Goal: Check status

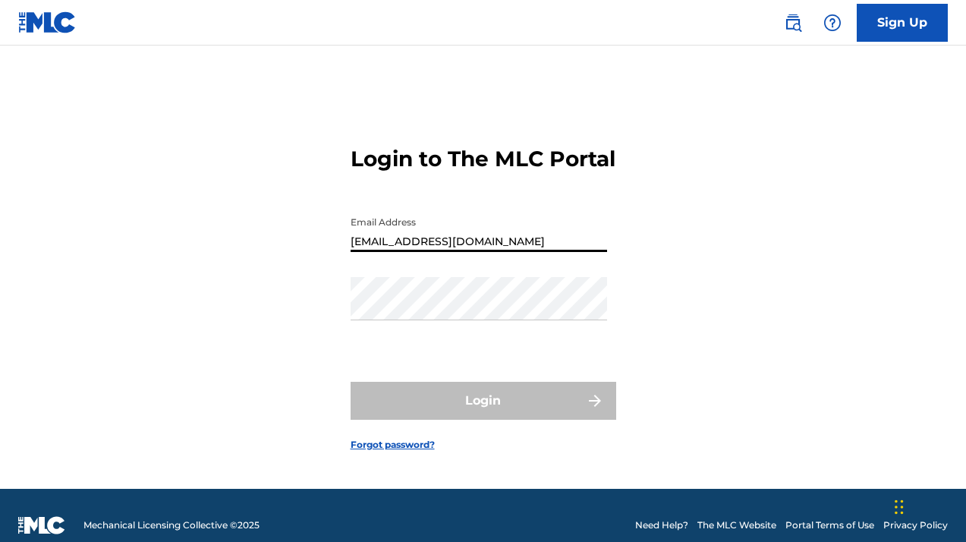
type input "[EMAIL_ADDRESS][DOMAIN_NAME]"
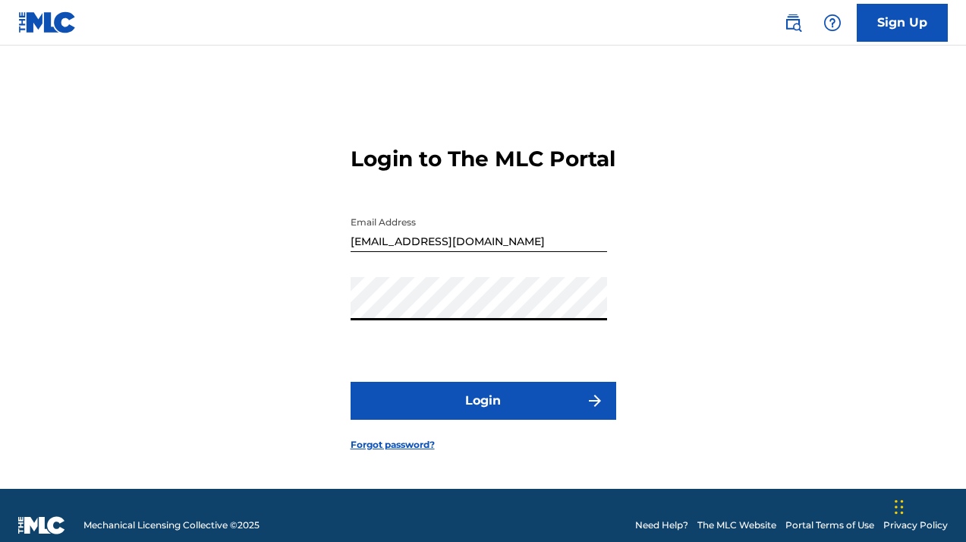
click at [483, 414] on button "Login" at bounding box center [484, 401] width 266 height 38
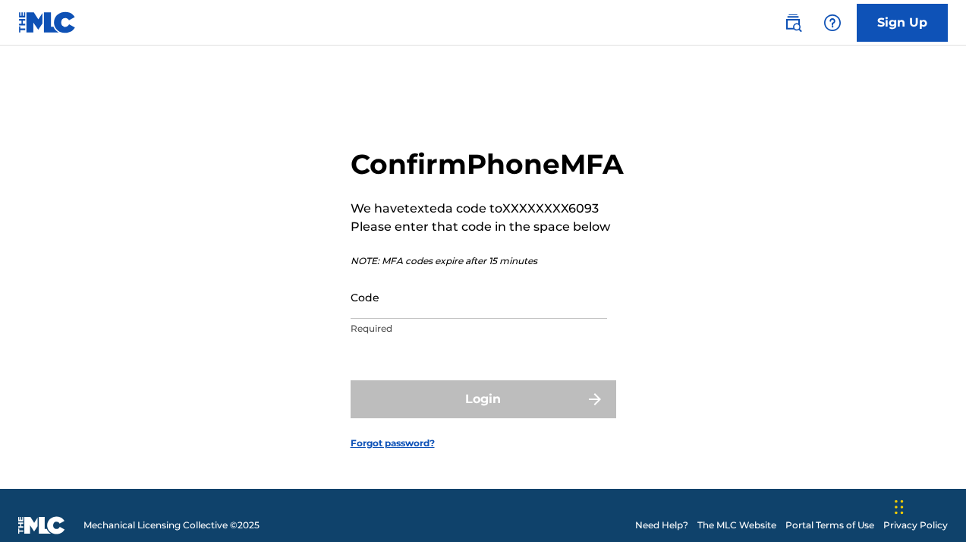
click at [391, 319] on input "Code" at bounding box center [479, 297] width 257 height 43
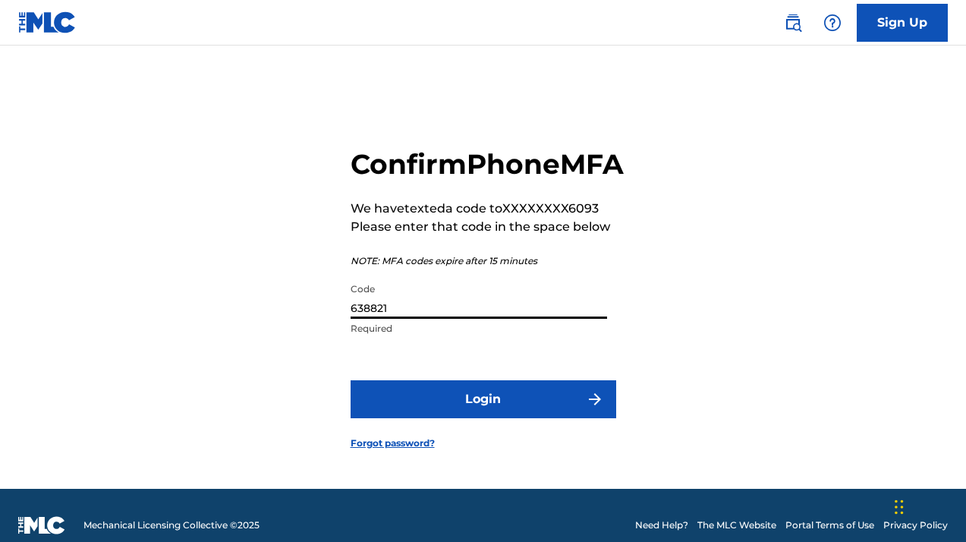
type input "638821"
click at [459, 418] on button "Login" at bounding box center [484, 399] width 266 height 38
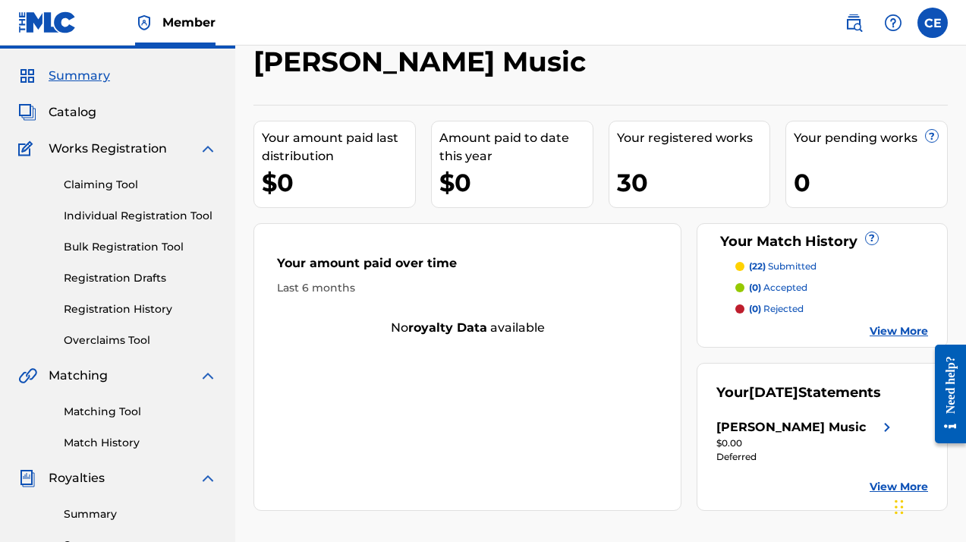
scroll to position [37, 0]
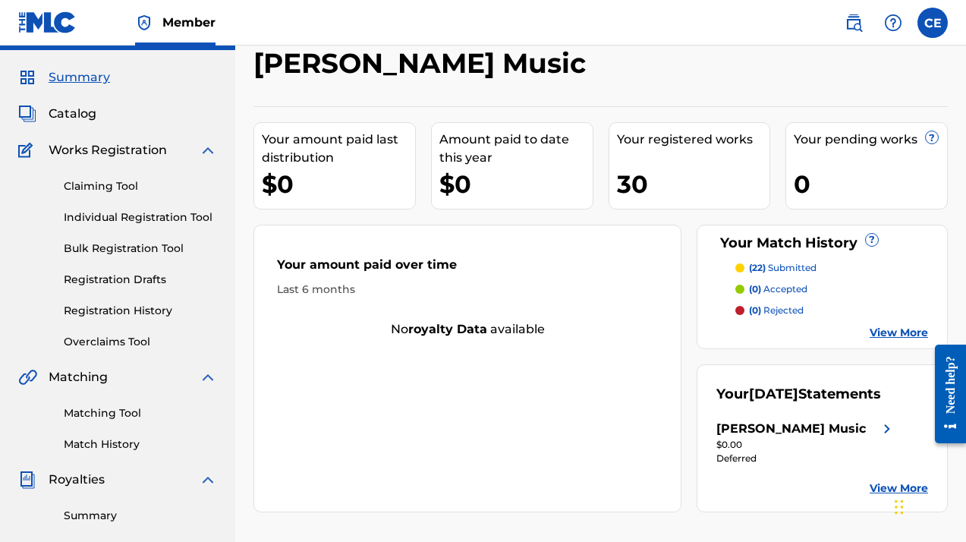
click at [123, 439] on link "Match History" at bounding box center [140, 444] width 153 height 16
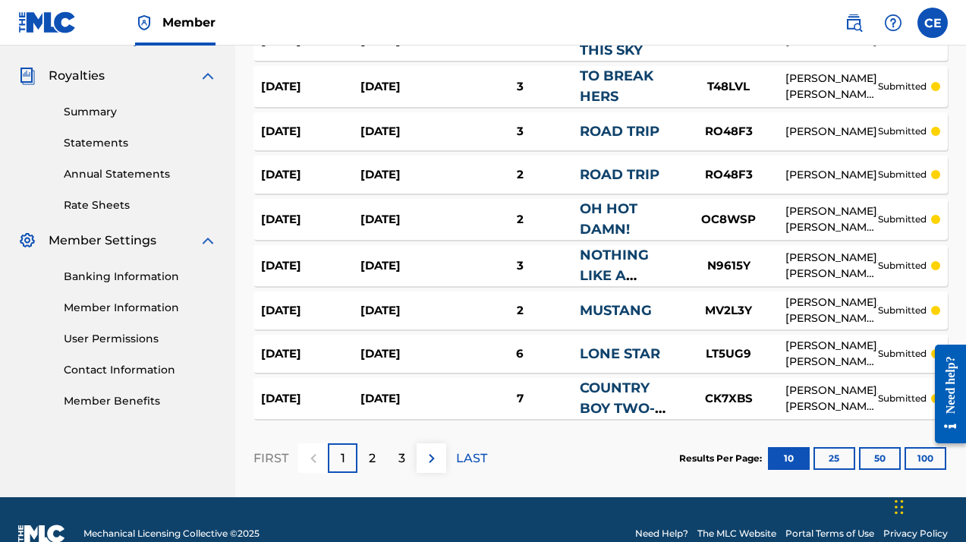
scroll to position [458, 0]
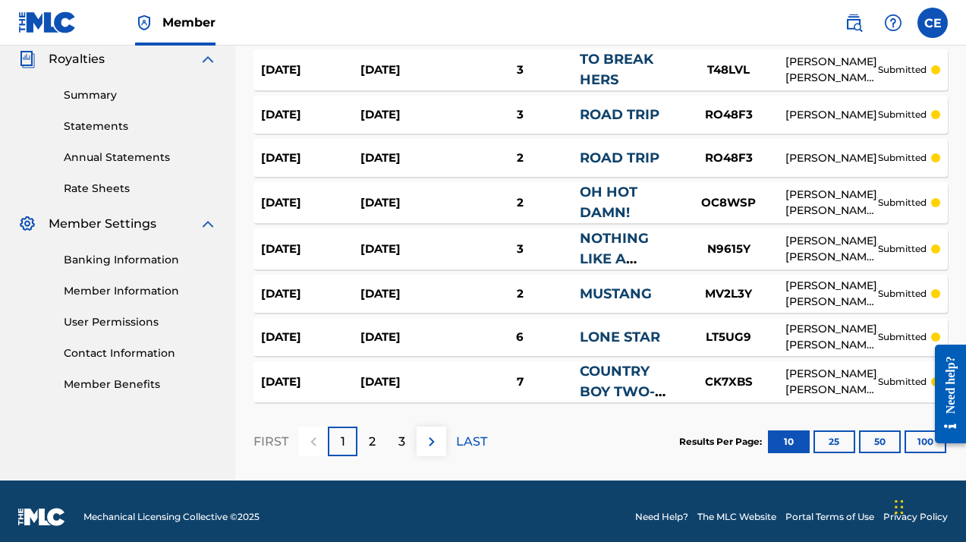
click at [375, 442] on p "2" at bounding box center [372, 442] width 7 height 18
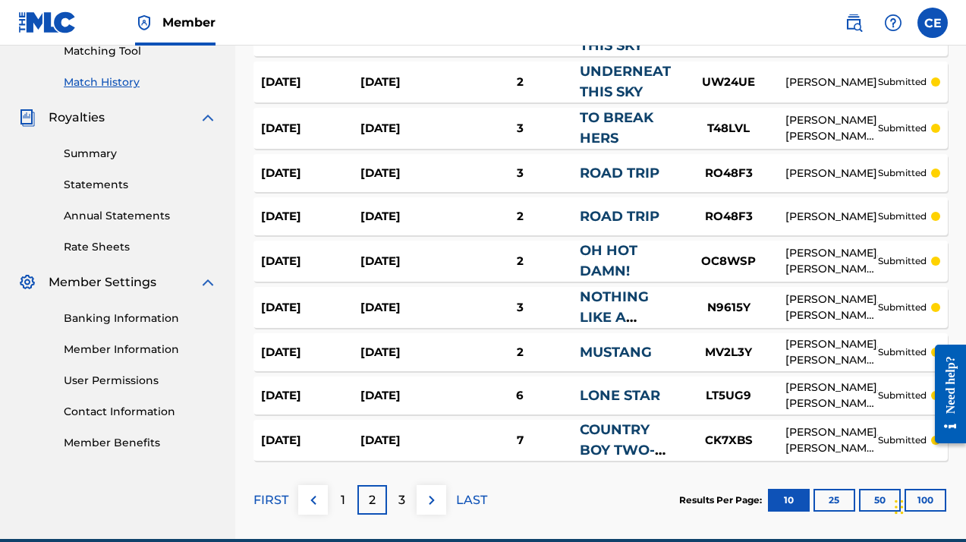
scroll to position [419, 0]
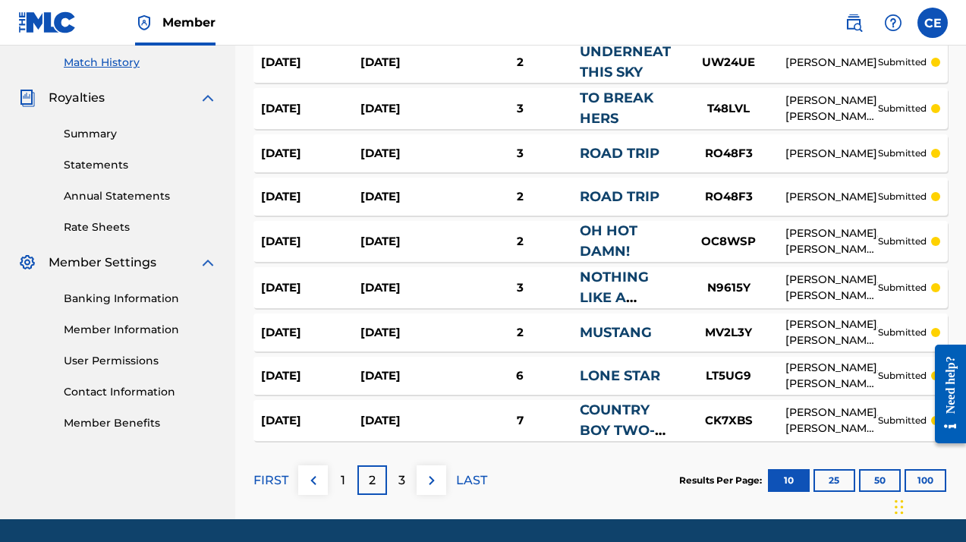
click at [397, 473] on div "3" at bounding box center [402, 480] width 30 height 30
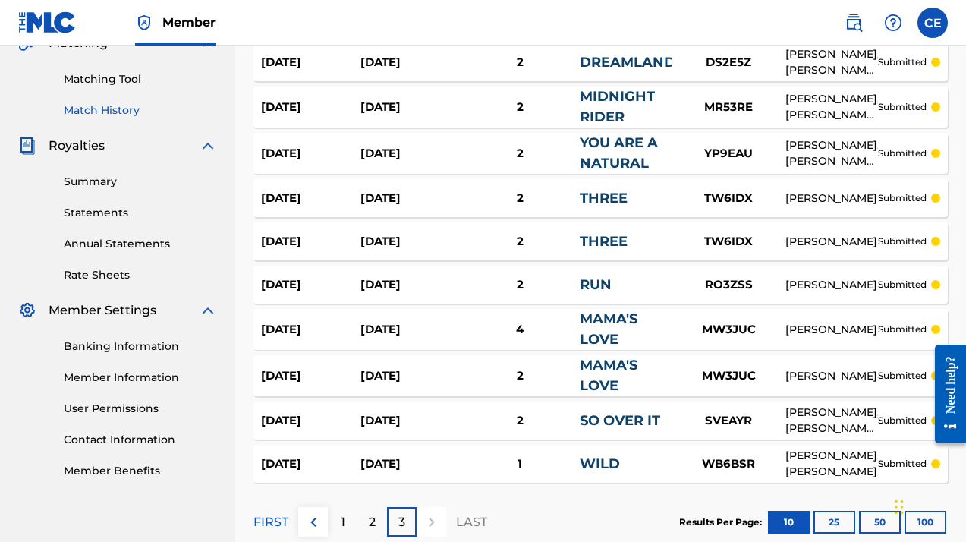
scroll to position [409, 0]
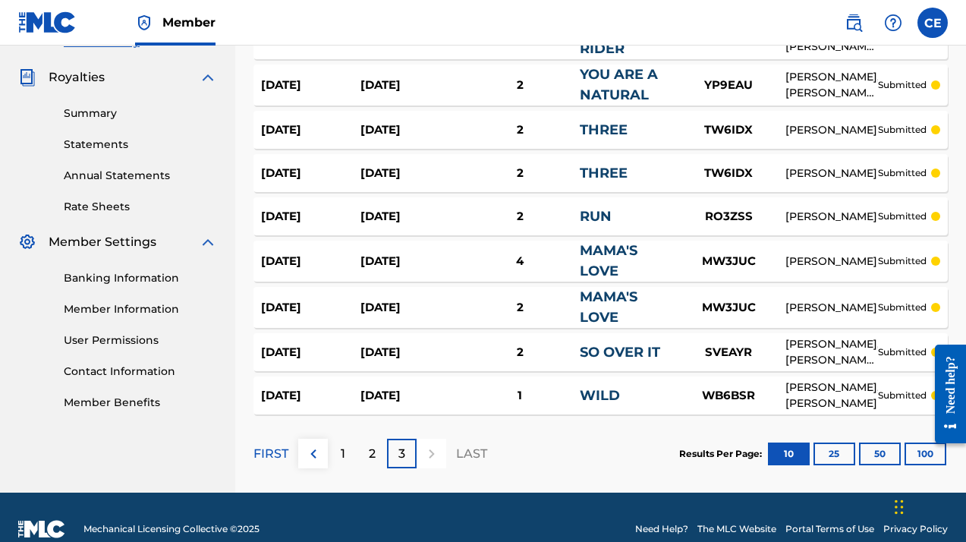
click at [347, 454] on div "1" at bounding box center [343, 454] width 30 height 30
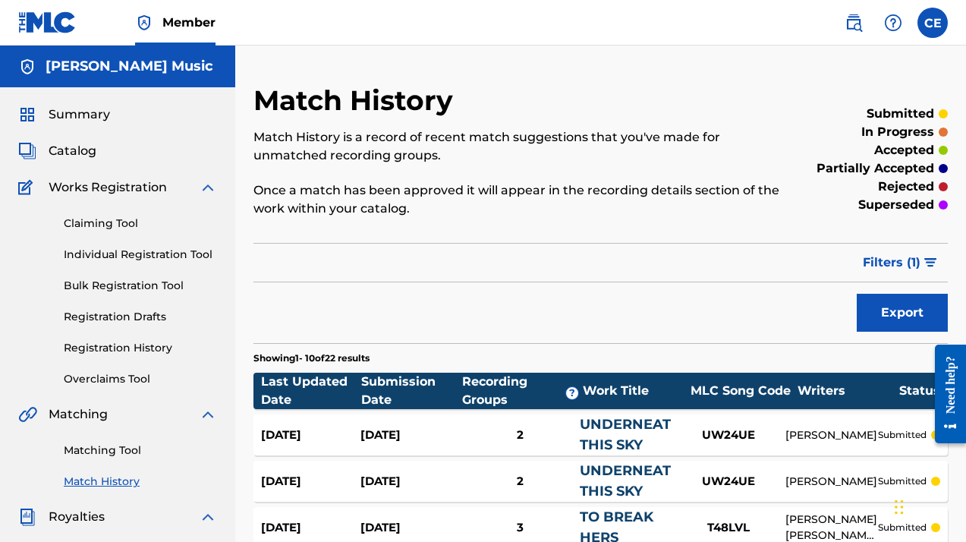
scroll to position [0, 0]
